Goal: Navigation & Orientation: Find specific page/section

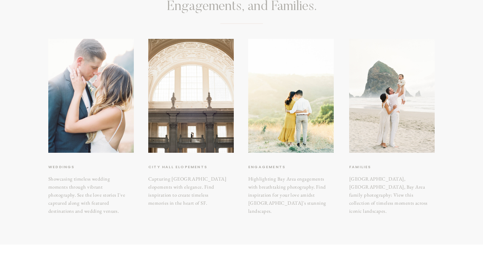
scroll to position [94, 0]
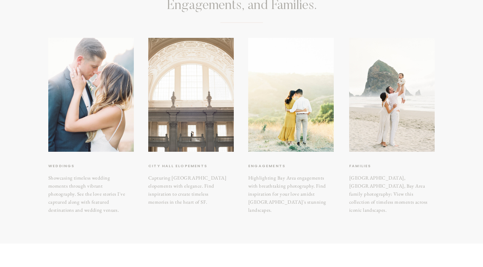
click at [203, 131] on div at bounding box center [191, 95] width 86 height 114
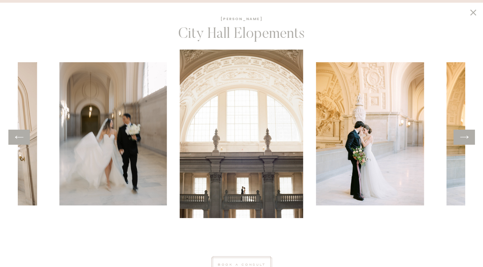
scroll to position [243, 0]
click at [467, 140] on icon at bounding box center [465, 137] width 10 height 10
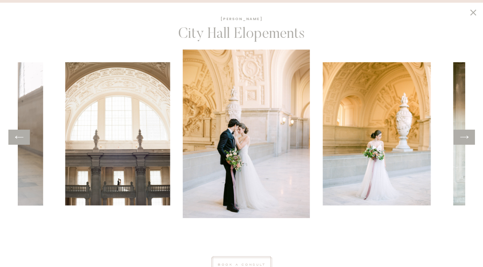
click at [467, 140] on icon at bounding box center [465, 137] width 10 height 10
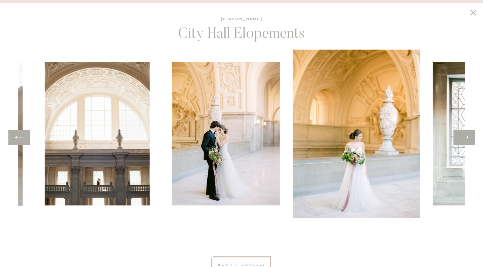
click at [467, 140] on icon at bounding box center [465, 137] width 10 height 10
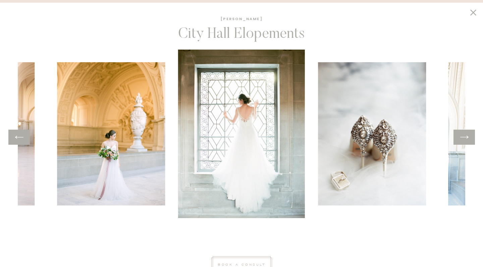
click at [467, 140] on icon at bounding box center [465, 137] width 10 height 10
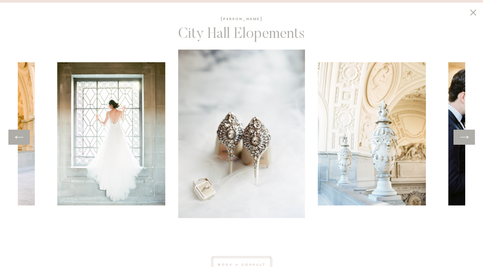
click at [467, 140] on icon at bounding box center [465, 137] width 10 height 10
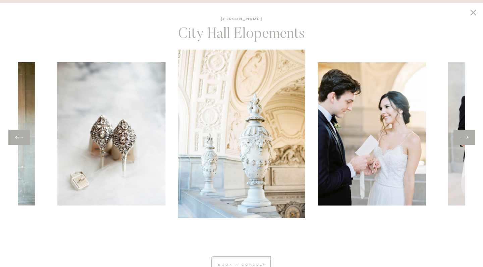
click at [467, 140] on icon at bounding box center [465, 137] width 10 height 10
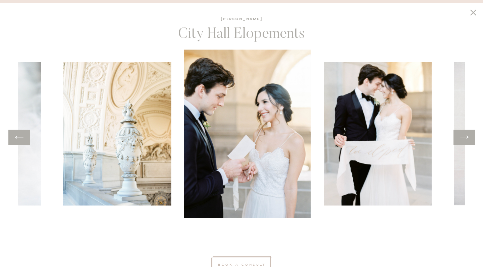
click at [467, 140] on icon at bounding box center [465, 137] width 10 height 10
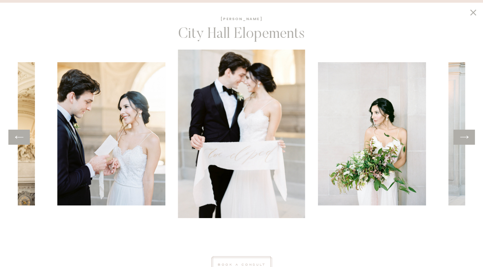
click at [467, 140] on icon at bounding box center [465, 137] width 10 height 10
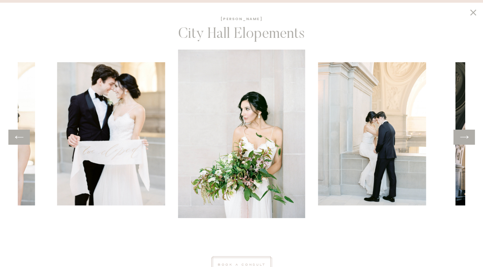
click at [467, 140] on icon at bounding box center [465, 137] width 10 height 10
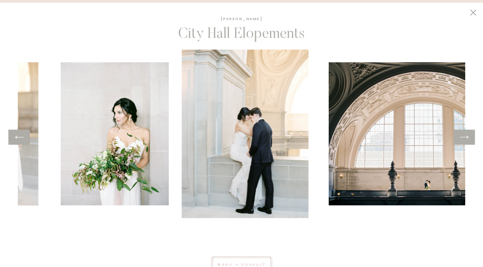
click at [467, 140] on icon at bounding box center [465, 137] width 10 height 10
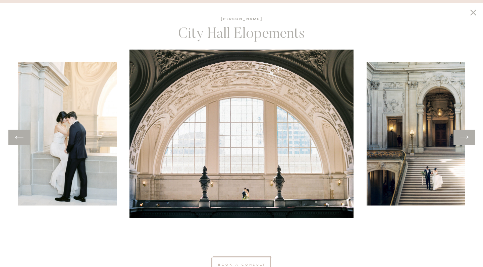
click at [467, 140] on icon at bounding box center [465, 137] width 10 height 10
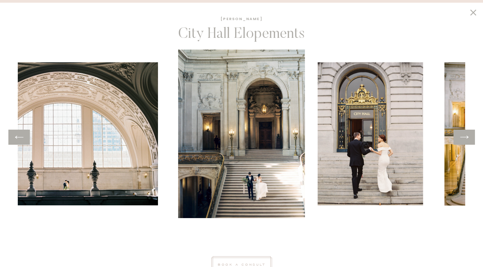
click at [467, 140] on icon at bounding box center [465, 137] width 10 height 10
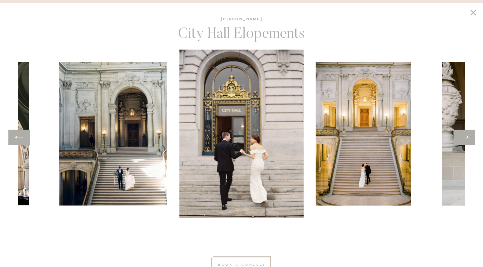
click at [467, 140] on icon at bounding box center [465, 137] width 10 height 10
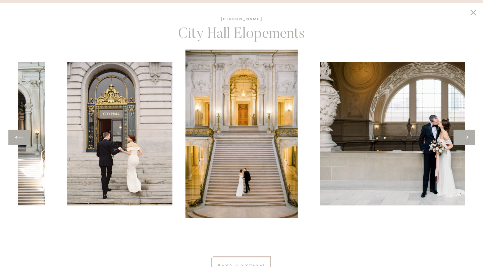
click at [467, 140] on icon at bounding box center [465, 137] width 10 height 10
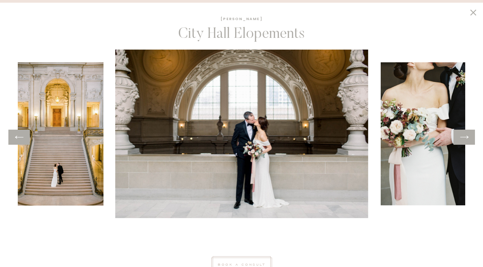
click at [467, 140] on icon at bounding box center [465, 137] width 10 height 10
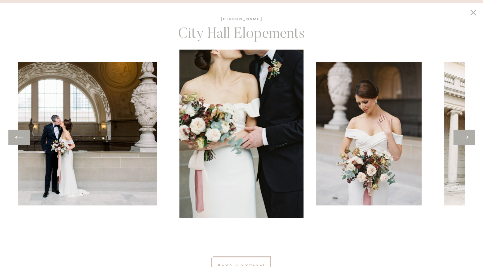
click at [467, 140] on icon at bounding box center [465, 137] width 10 height 10
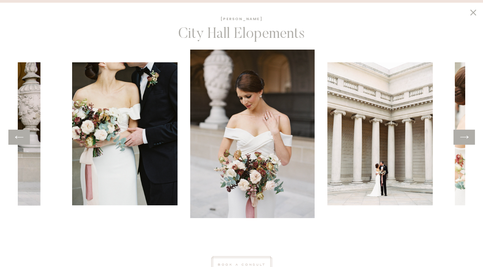
click at [467, 140] on icon at bounding box center [465, 137] width 10 height 10
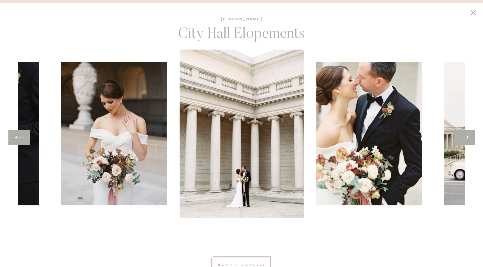
click at [467, 140] on icon at bounding box center [465, 137] width 10 height 10
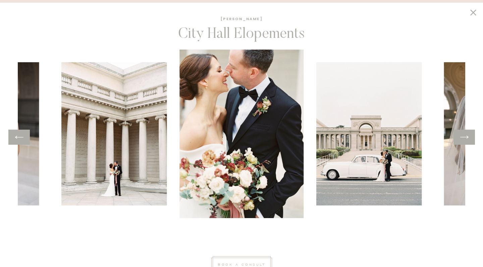
click at [467, 140] on icon at bounding box center [465, 137] width 10 height 10
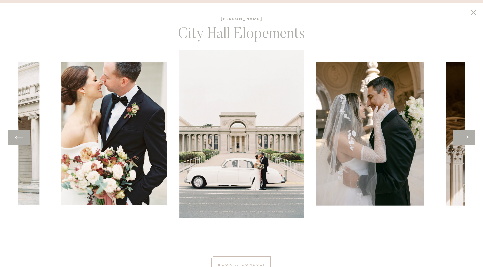
click at [467, 140] on icon at bounding box center [465, 137] width 10 height 10
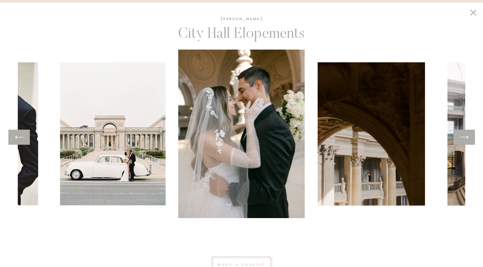
click at [467, 140] on icon at bounding box center [465, 137] width 10 height 10
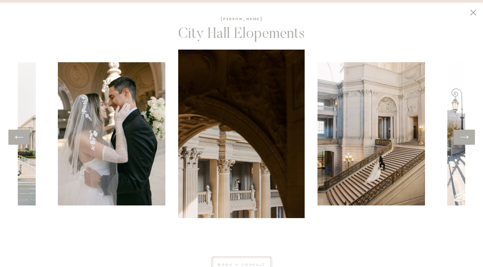
click at [467, 140] on icon at bounding box center [465, 137] width 10 height 10
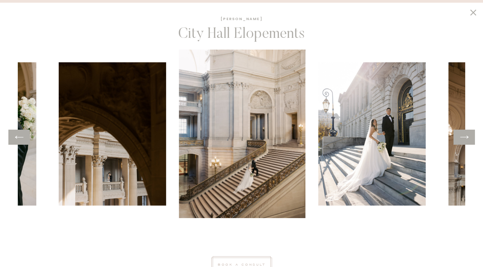
click at [467, 140] on icon at bounding box center [465, 137] width 10 height 10
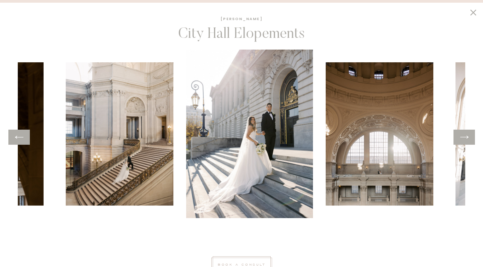
click at [467, 140] on icon at bounding box center [465, 137] width 10 height 10
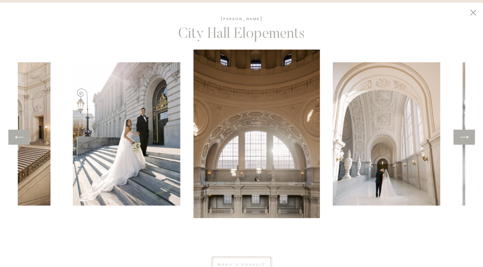
click at [467, 140] on icon at bounding box center [465, 137] width 10 height 10
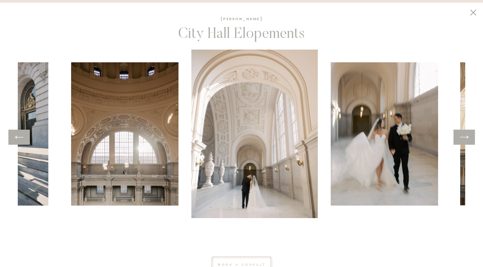
click at [467, 140] on icon at bounding box center [465, 137] width 10 height 10
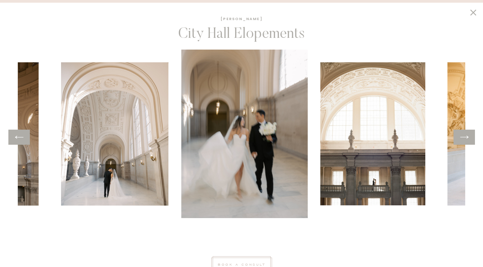
click at [467, 140] on icon at bounding box center [465, 137] width 10 height 10
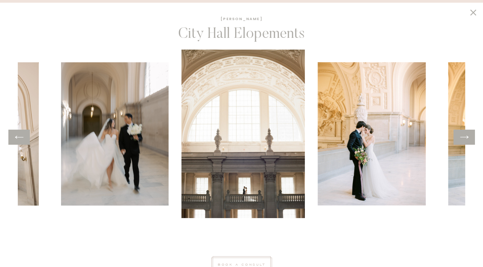
click at [467, 140] on icon at bounding box center [465, 137] width 10 height 10
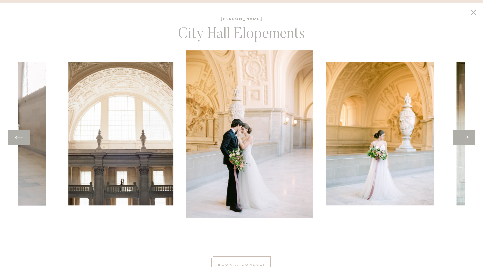
click at [467, 140] on icon at bounding box center [465, 137] width 10 height 10
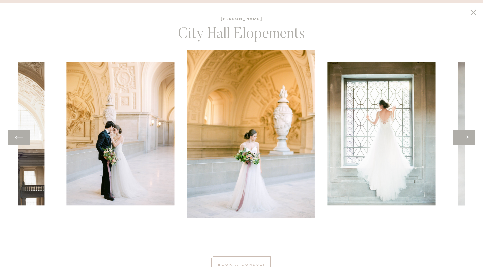
click at [467, 140] on icon at bounding box center [465, 137] width 10 height 10
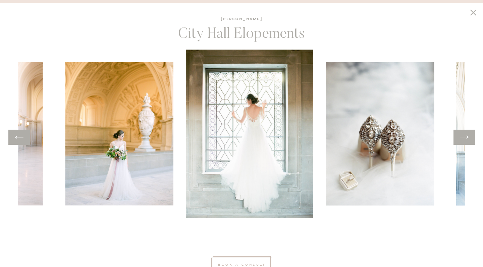
click at [467, 140] on icon at bounding box center [465, 137] width 10 height 10
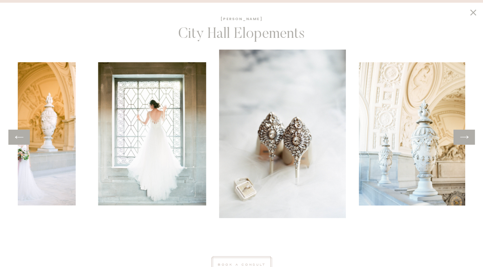
click at [467, 140] on icon at bounding box center [465, 137] width 10 height 10
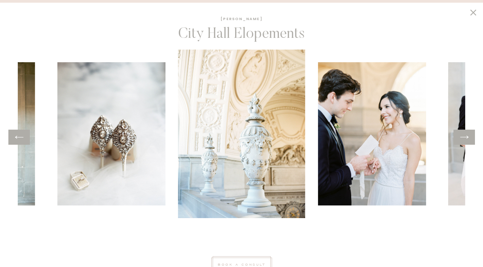
scroll to position [1033, 0]
